Goal: Task Accomplishment & Management: Manage account settings

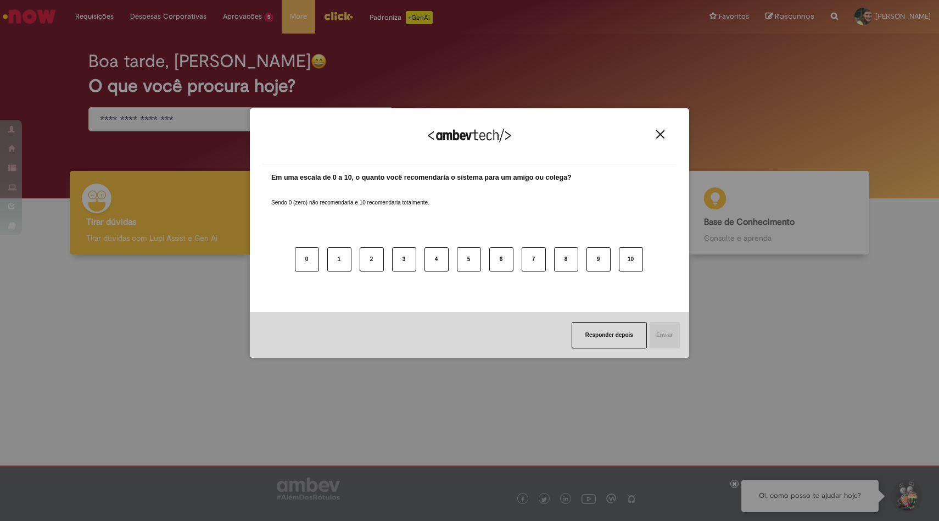
click at [658, 134] on img "Close" at bounding box center [660, 134] width 8 height 8
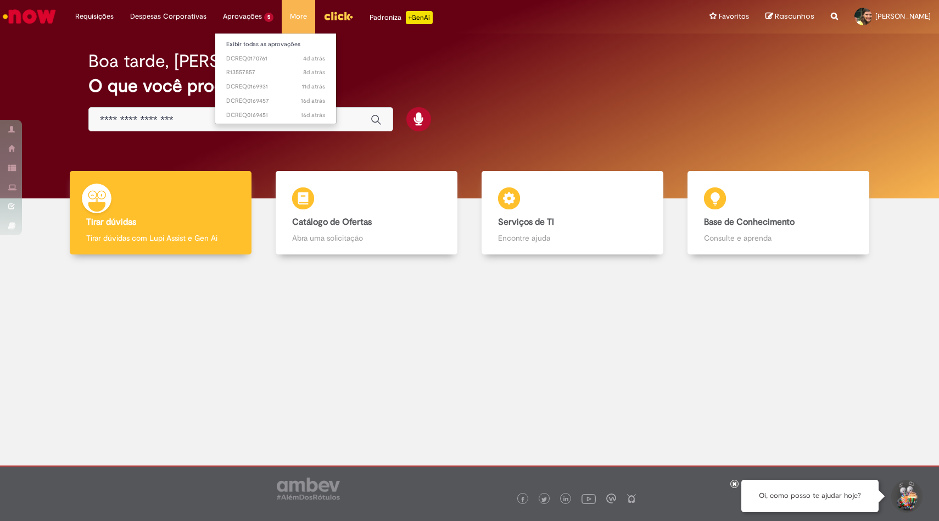
click at [246, 12] on li "Aprovações 5 Exibir todas as aprovações 4d atrás 4 dias atrás DCREQ0170761 8d a…" at bounding box center [248, 16] width 67 height 33
click at [267, 45] on link "Exibir todas as aprovações" at bounding box center [275, 44] width 121 height 12
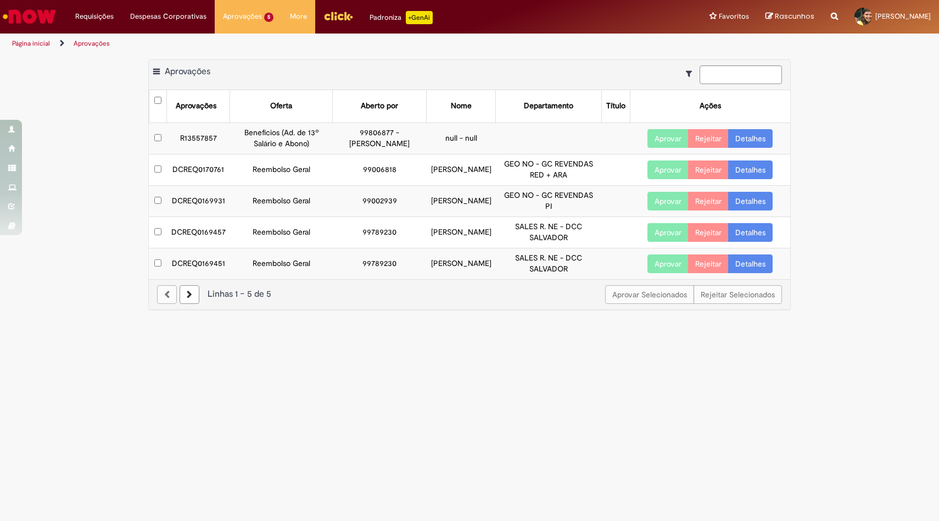
click at [756, 179] on link "Detalhes" at bounding box center [750, 169] width 44 height 19
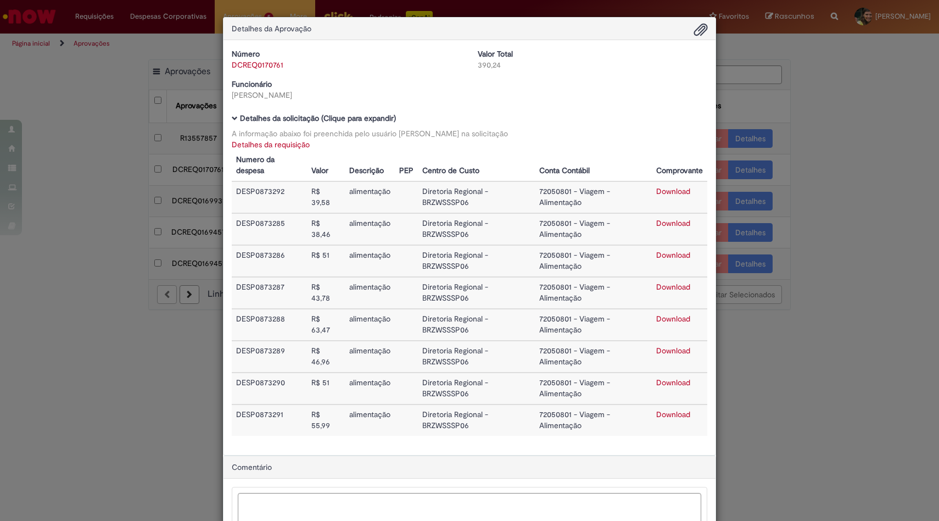
scroll to position [97, 0]
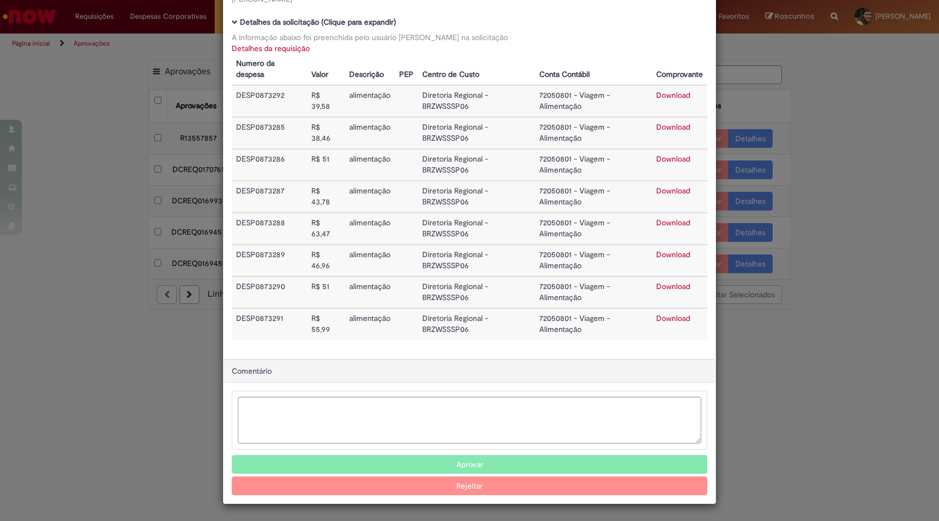
click at [478, 464] on button "Aprovar" at bounding box center [470, 464] width 476 height 19
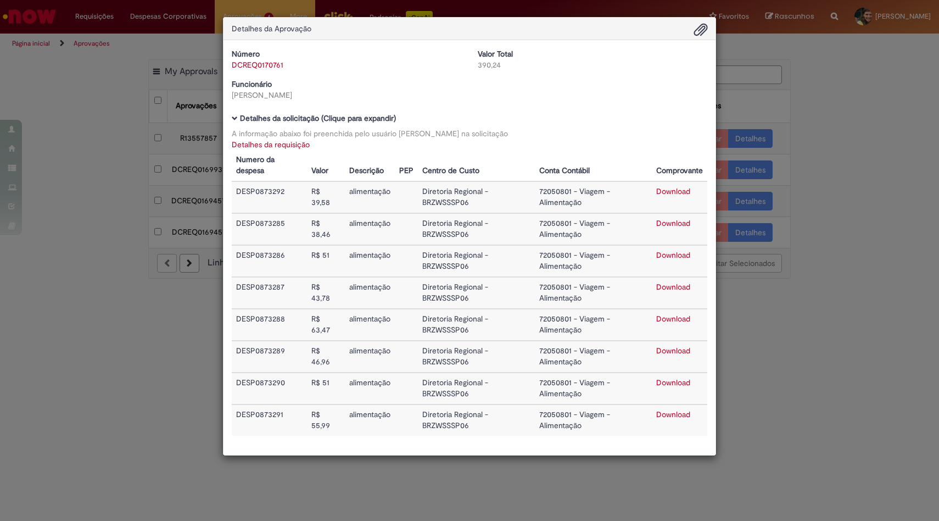
click at [862, 275] on div "Detalhes da Aprovação Número DCREQ0170761 Valor Total 390,24 Funcionário [PERSO…" at bounding box center [469, 260] width 939 height 521
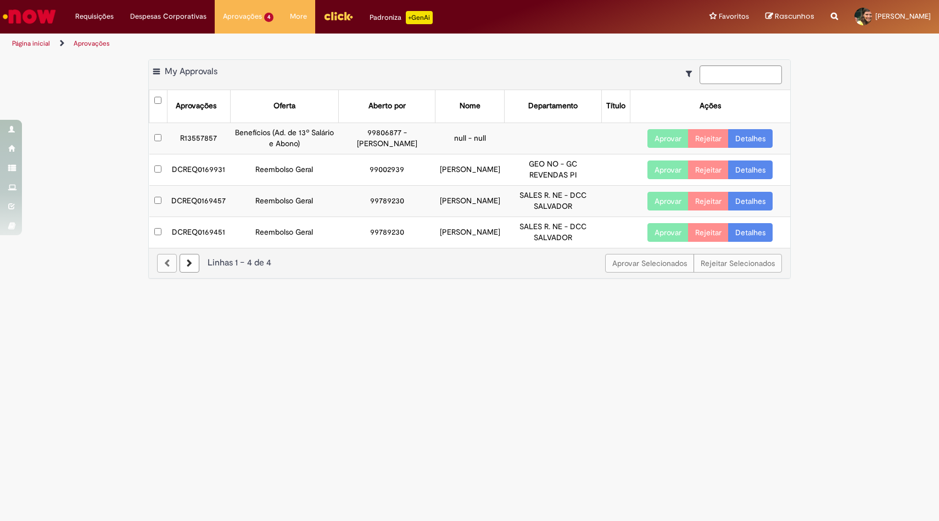
click at [754, 176] on link "Detalhes" at bounding box center [750, 169] width 44 height 19
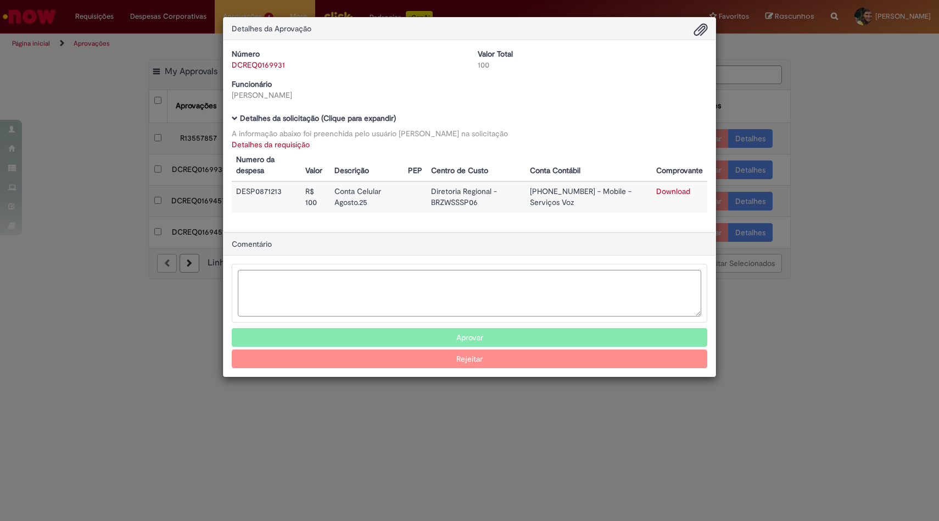
click at [493, 337] on button "Aprovar" at bounding box center [470, 337] width 476 height 19
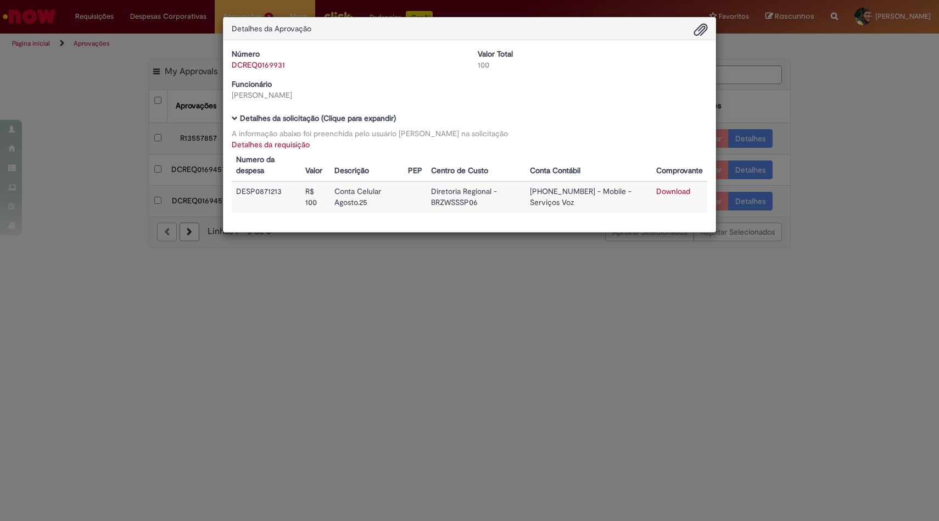
click at [505, 483] on div "Detalhes da Aprovação Número DCREQ0169931 Valor Total 100 Funcionário [PERSON_N…" at bounding box center [469, 260] width 939 height 521
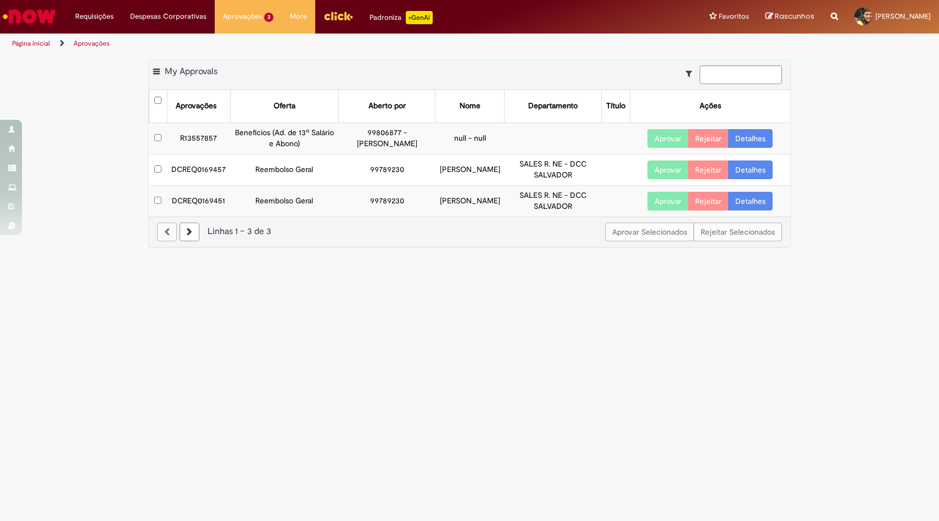
click at [765, 141] on link "Detalhes" at bounding box center [750, 138] width 44 height 19
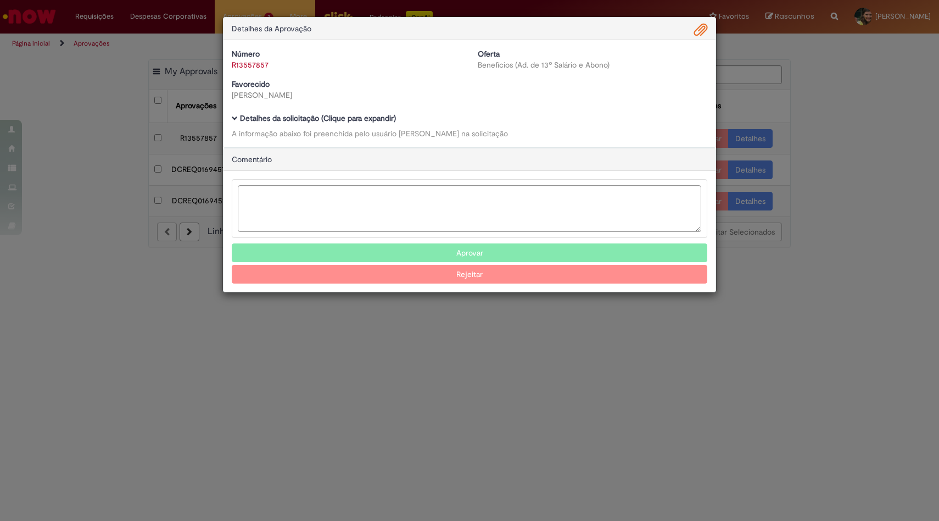
click at [235, 118] on span "Ambev Approval Modal" at bounding box center [235, 118] width 6 height 6
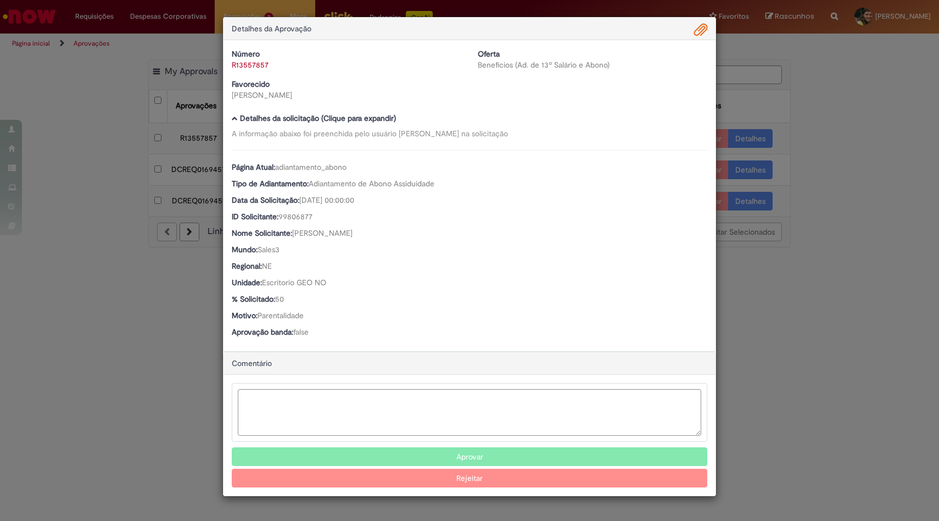
click at [504, 451] on button "Aprovar" at bounding box center [470, 456] width 476 height 19
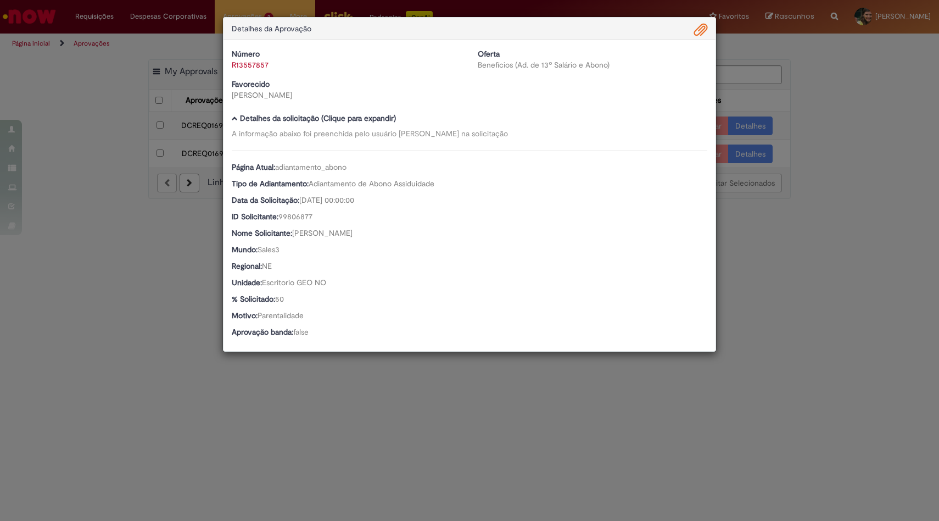
click at [540, 419] on div "Detalhes da Aprovação Número R13557857 Oferta Benefícios (Ad. de 13º Salário e …" at bounding box center [469, 260] width 939 height 521
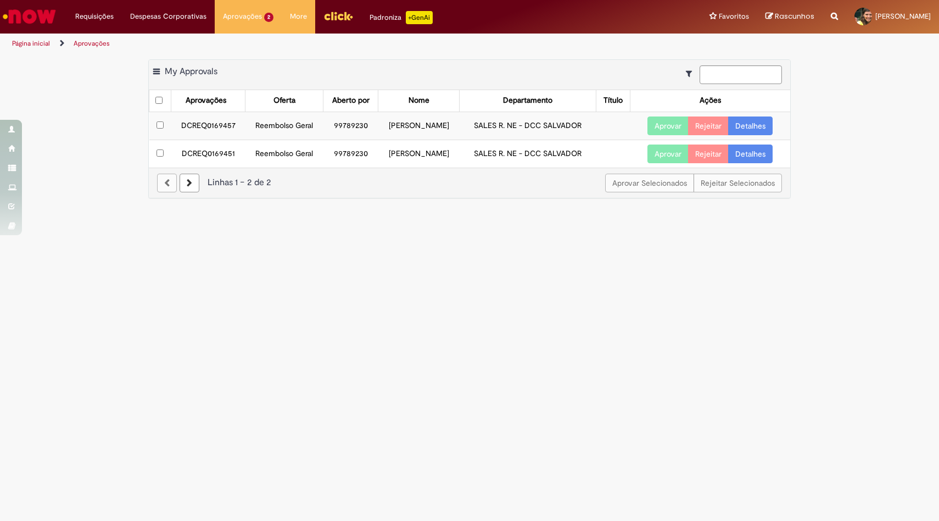
click at [743, 125] on link "Detalhes" at bounding box center [750, 125] width 44 height 19
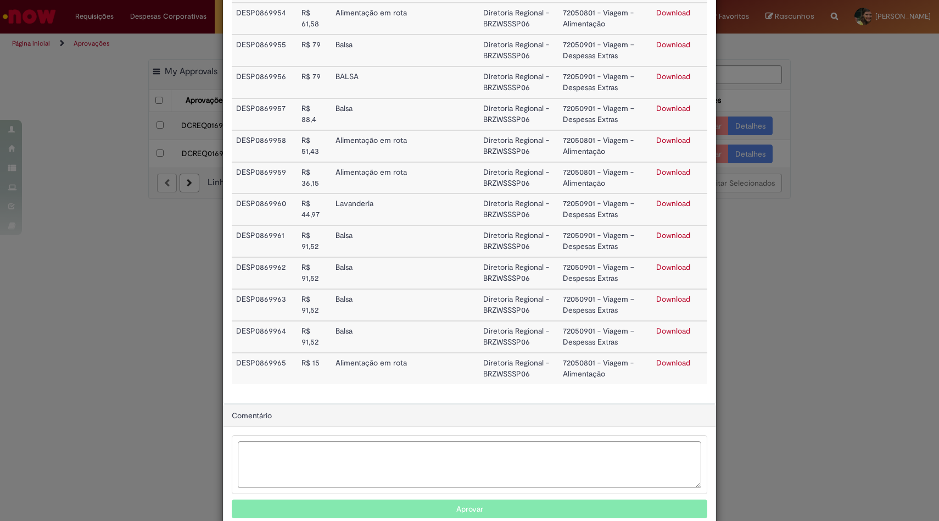
scroll to position [894, 0]
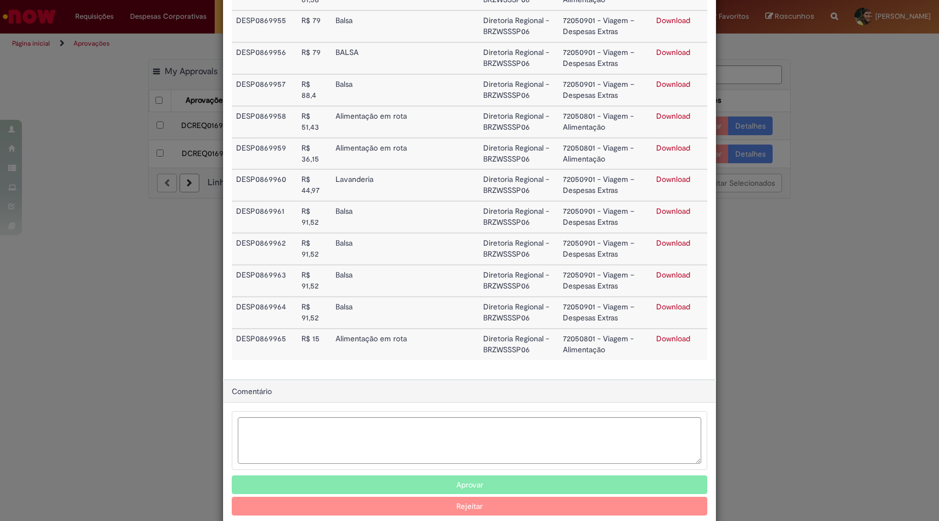
click at [503, 475] on button "Aprovar" at bounding box center [470, 484] width 476 height 19
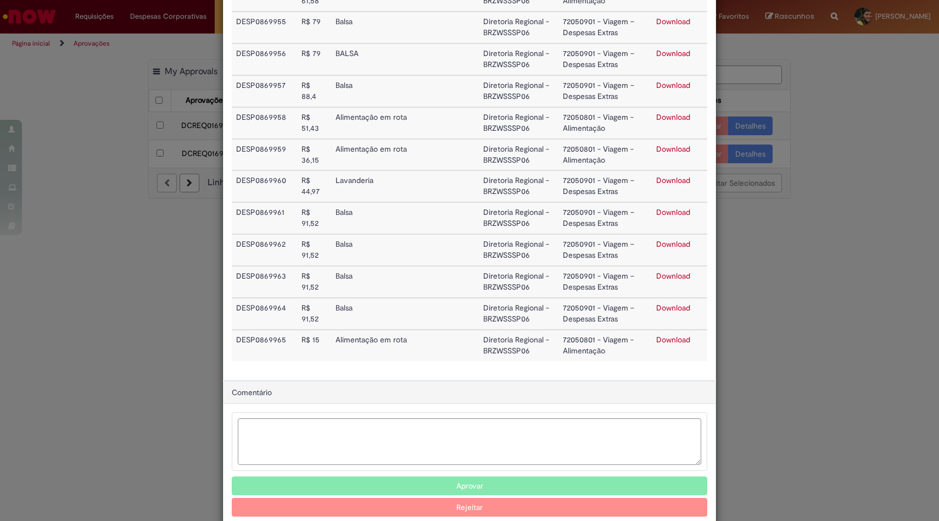
scroll to position [748, 0]
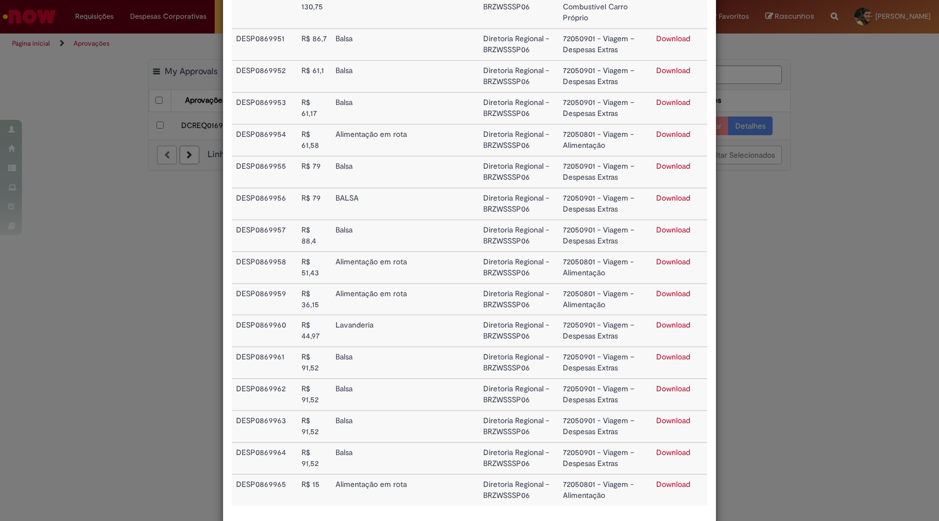
click at [802, 348] on div "Detalhes da Aprovação Número DCREQ0169457 Valor Total 2.152,69 Funcionário [PER…" at bounding box center [469, 260] width 939 height 521
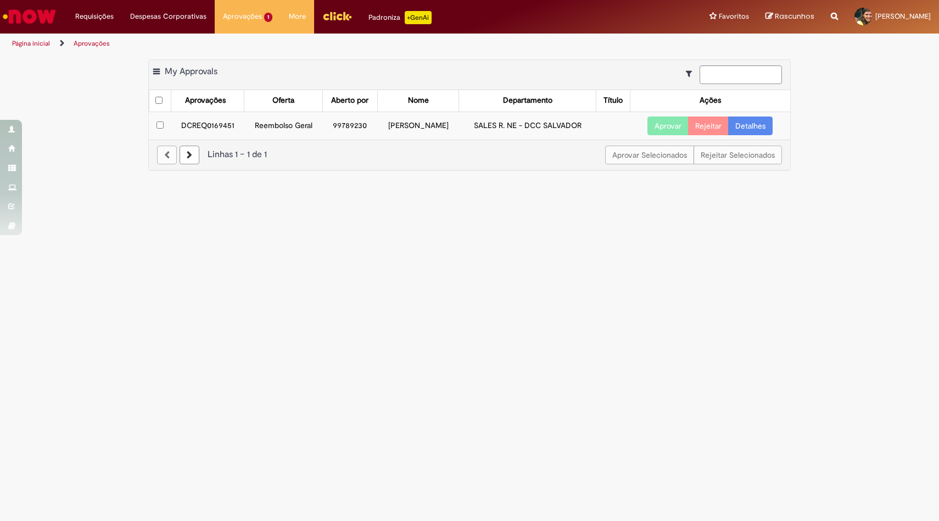
click at [762, 129] on link "Detalhes" at bounding box center [750, 125] width 44 height 19
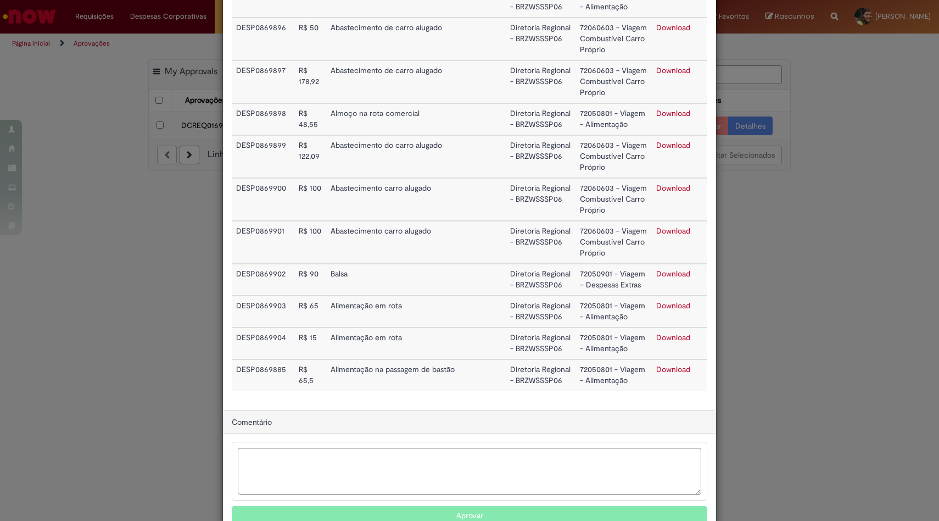
scroll to position [517, 0]
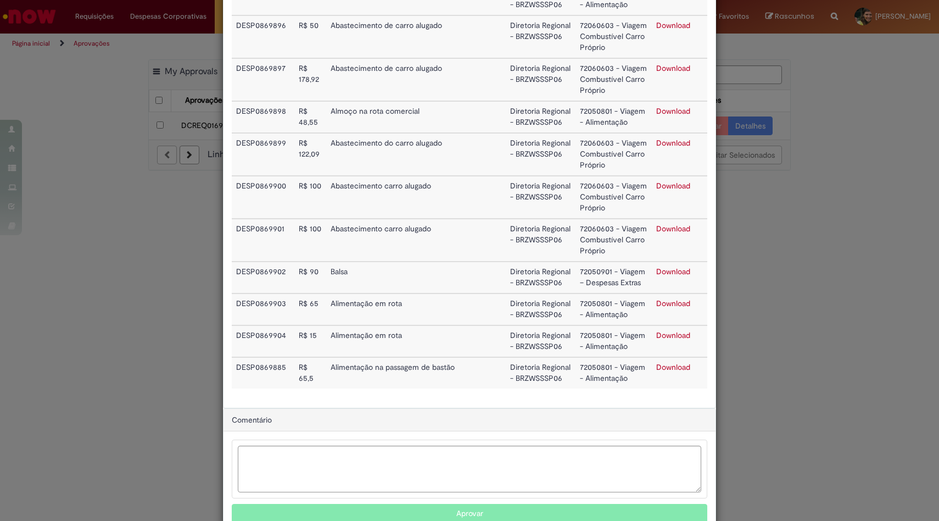
click at [809, 350] on div "Detalhes da Aprovação Número DCREQ0169451 Valor Total 1.542,29 Funcionário [PER…" at bounding box center [469, 260] width 939 height 521
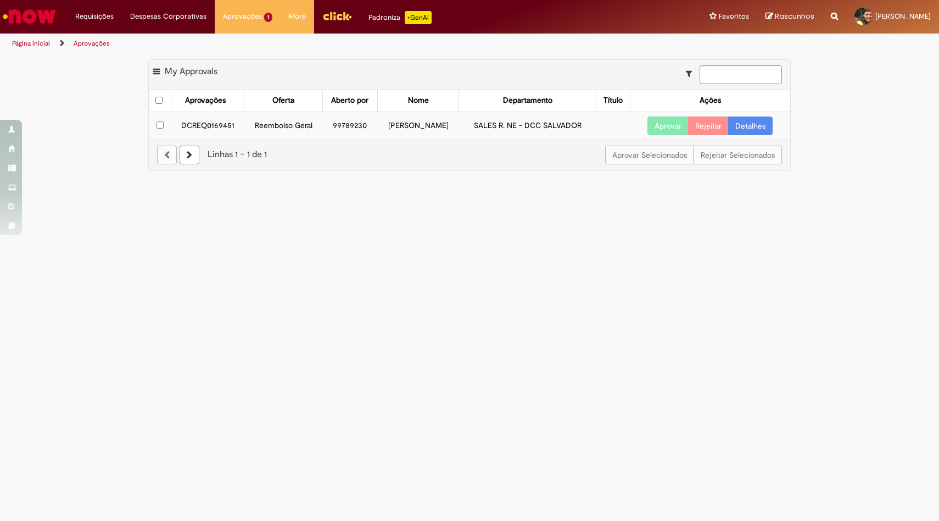
click at [665, 123] on button "Aprovar" at bounding box center [668, 125] width 41 height 19
